Goal: Find specific page/section: Find specific page/section

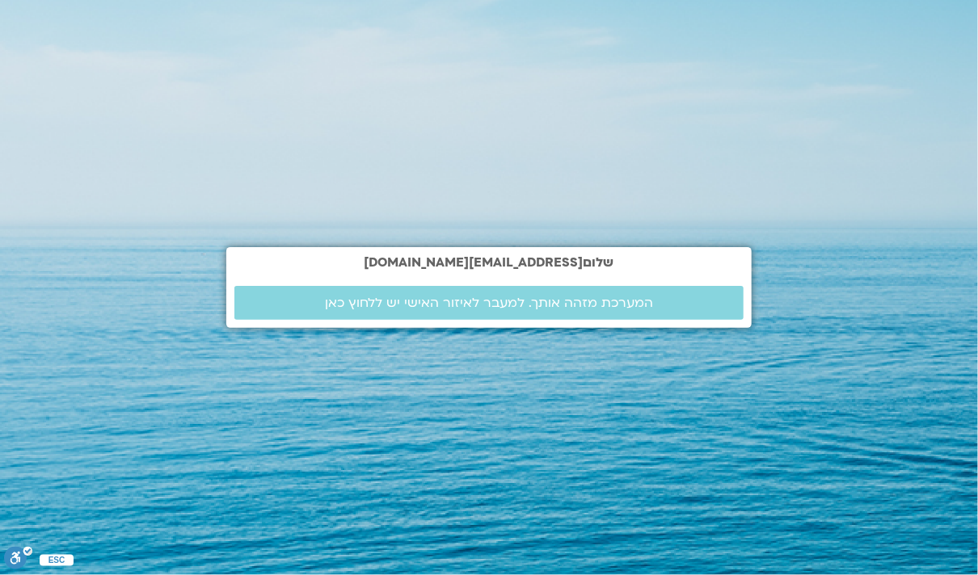
click at [322, 304] on span "המערכת מזהה אותך. למעבר לאיזור האישי יש ללחוץ כאן" at bounding box center [489, 303] width 470 height 15
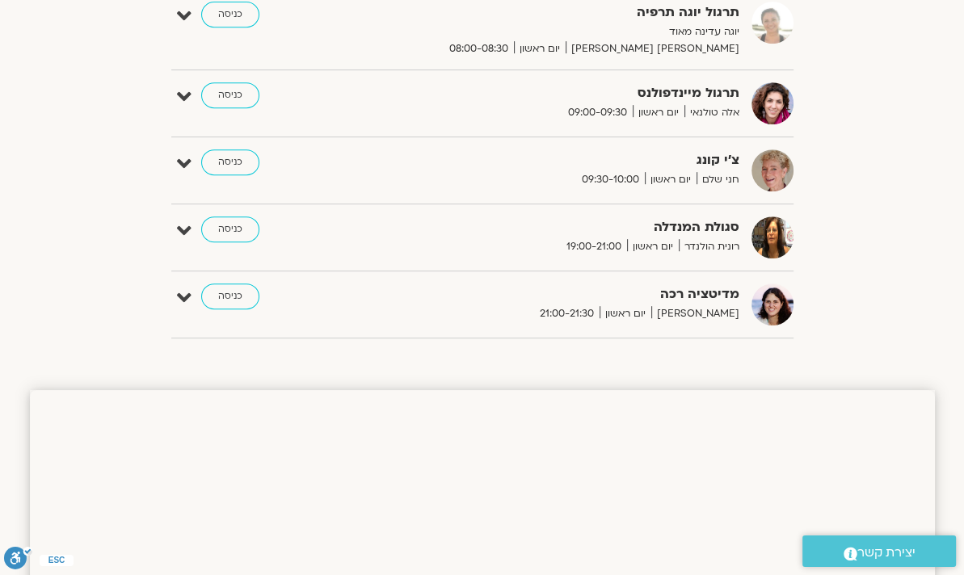
scroll to position [588, 0]
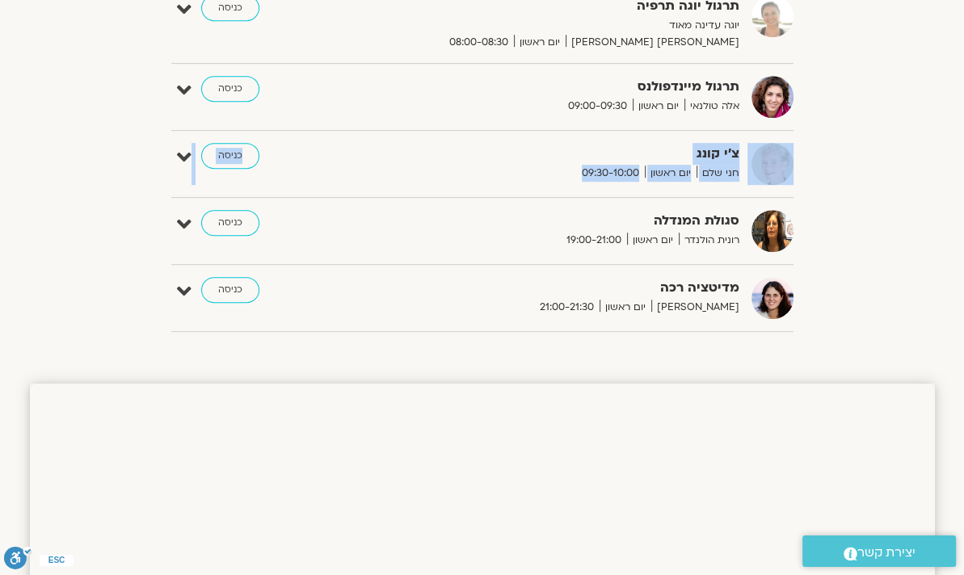
drag, startPoint x: 959, startPoint y: 189, endPoint x: 952, endPoint y: 230, distance: 41.1
